Goal: Navigation & Orientation: Understand site structure

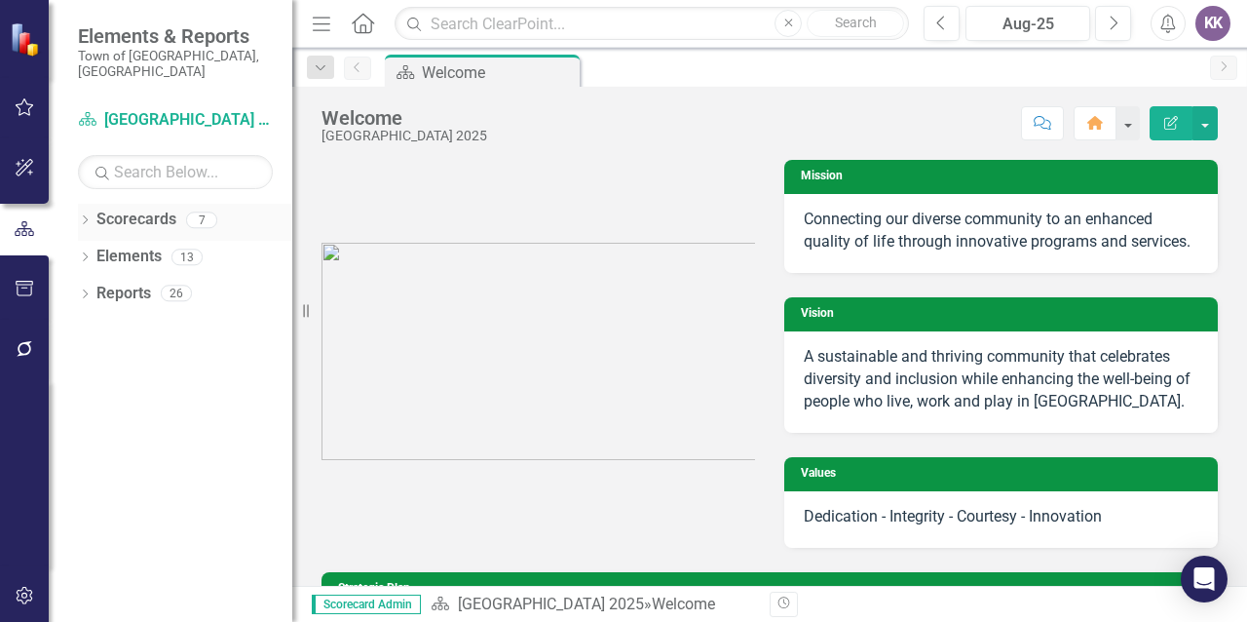
click at [154, 208] on link "Scorecards" at bounding box center [136, 219] width 80 height 22
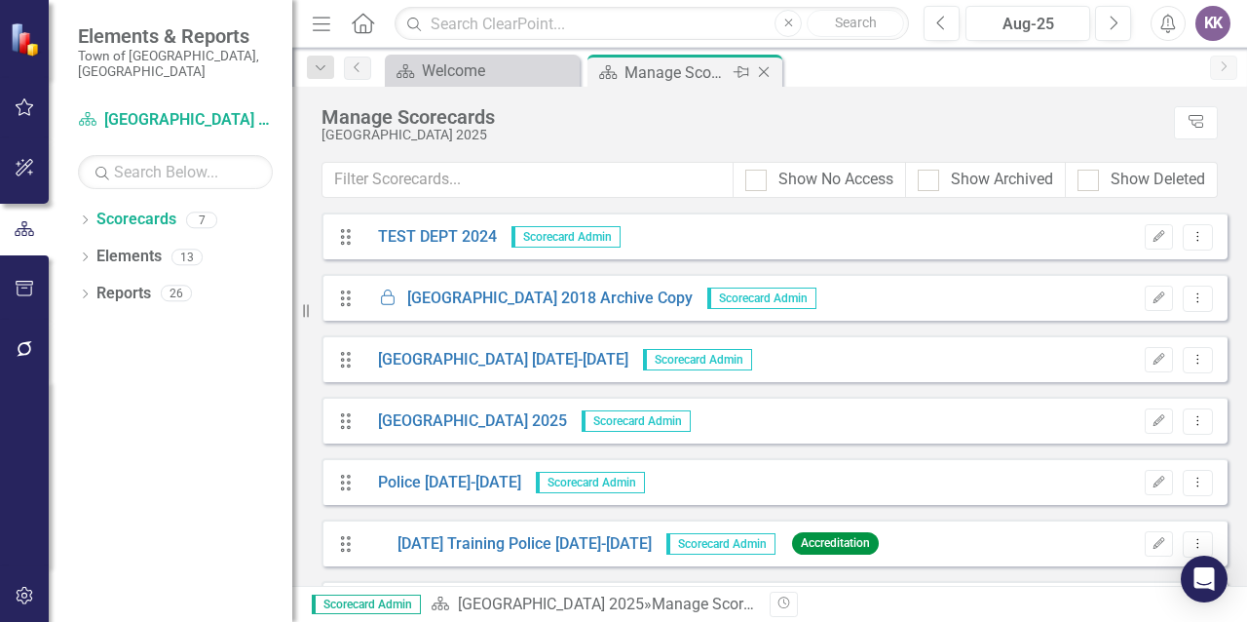
click at [664, 67] on div "Manage Scorecards" at bounding box center [677, 72] width 104 height 24
click at [472, 71] on div "Welcome" at bounding box center [486, 70] width 129 height 24
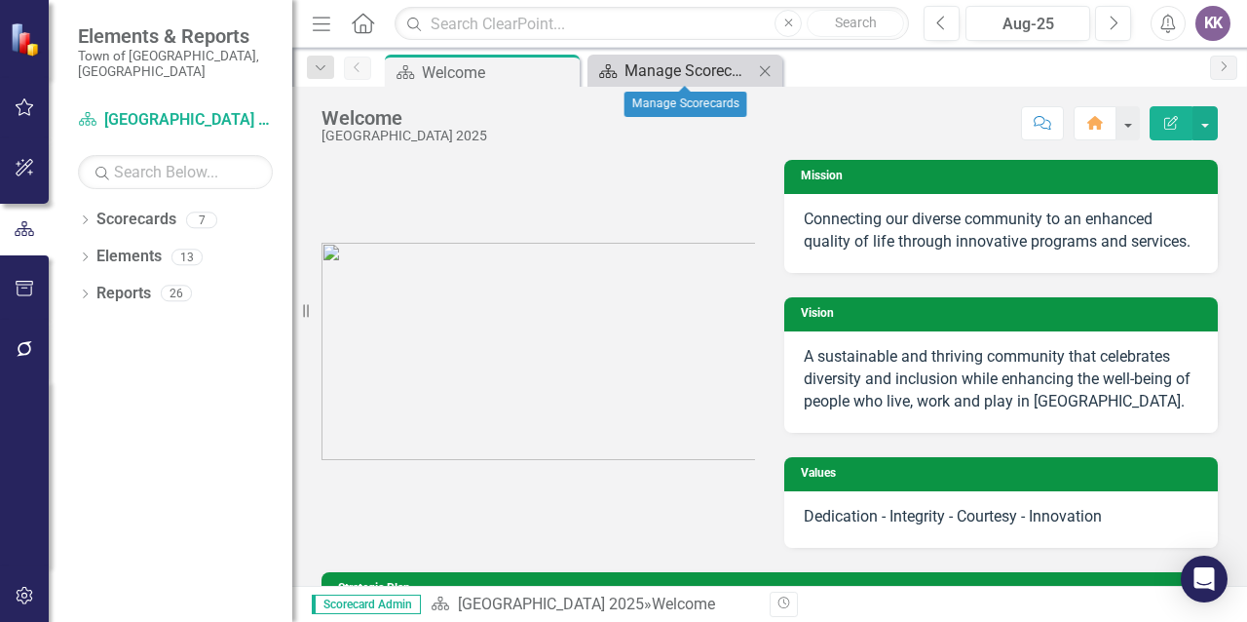
click at [692, 77] on div "Manage Scorecards" at bounding box center [689, 70] width 129 height 24
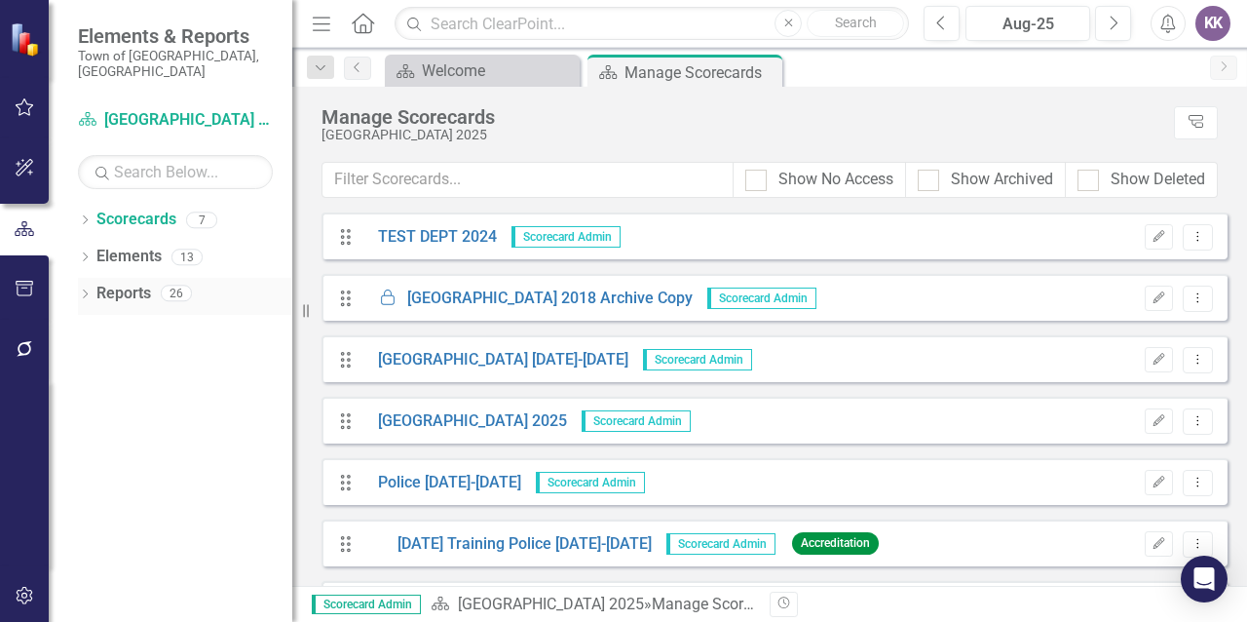
click at [127, 283] on link "Reports" at bounding box center [123, 294] width 55 height 22
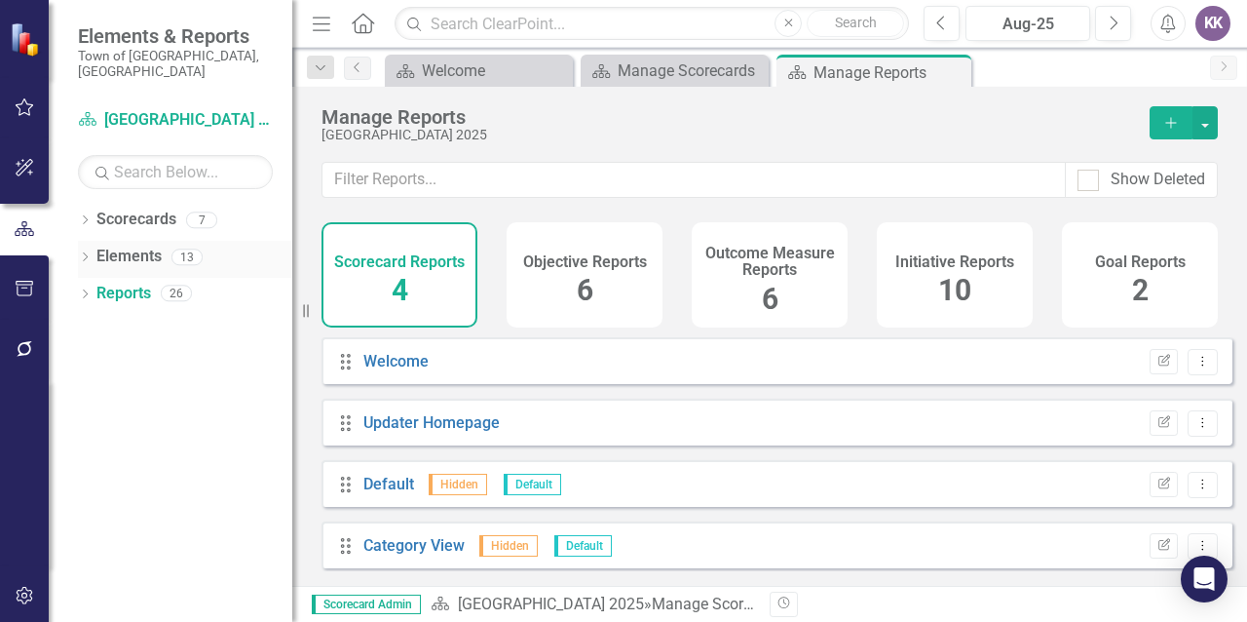
click at [125, 246] on link "Elements" at bounding box center [128, 257] width 65 height 22
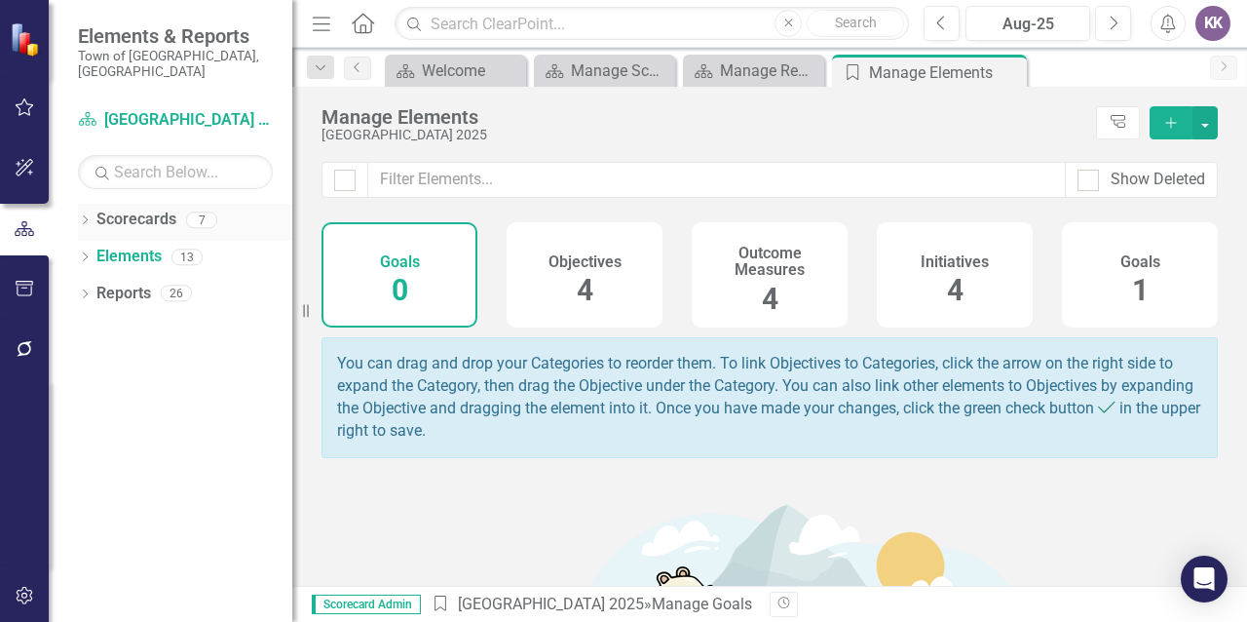
click at [138, 208] on link "Scorecards" at bounding box center [136, 219] width 80 height 22
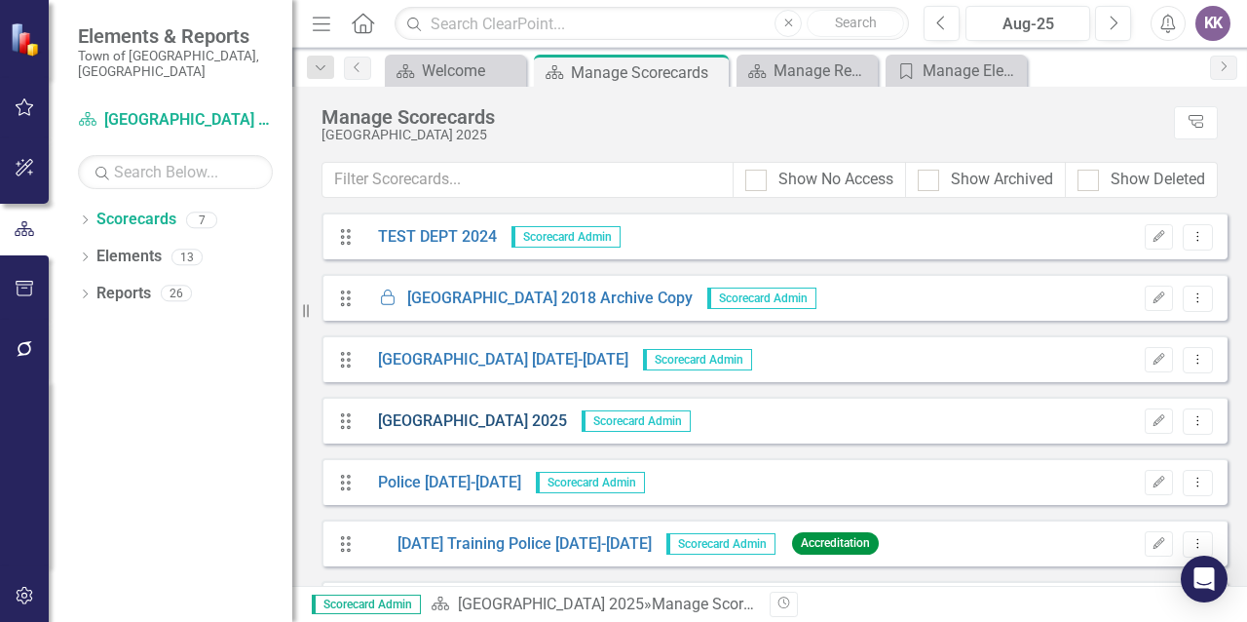
click at [427, 425] on link "[GEOGRAPHIC_DATA] 2025" at bounding box center [465, 421] width 204 height 22
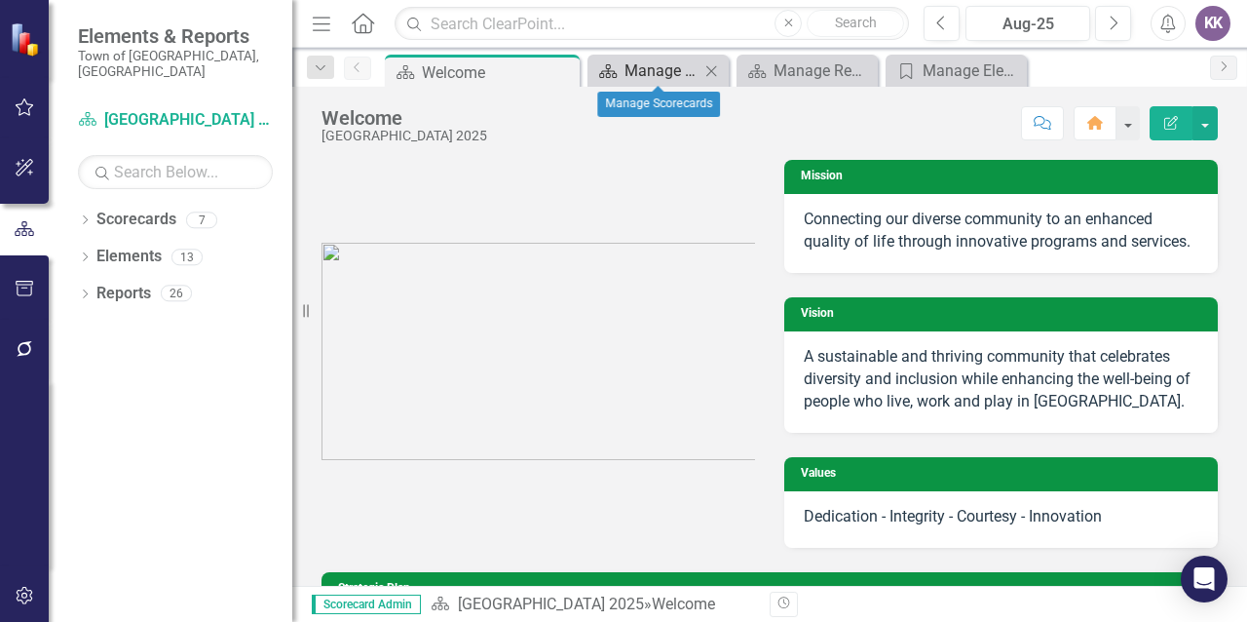
click at [682, 80] on div "Manage Scorecards" at bounding box center [662, 70] width 75 height 24
